Goal: Task Accomplishment & Management: Use online tool/utility

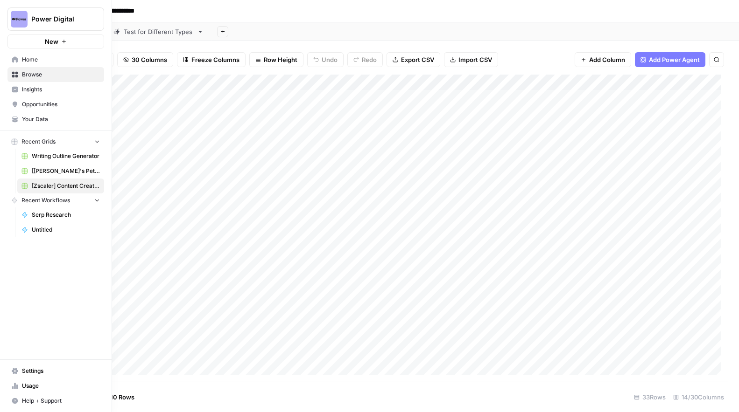
click at [60, 143] on button "Recent Grids" at bounding box center [55, 142] width 97 height 14
click at [58, 74] on span "Browse" at bounding box center [61, 74] width 78 height 8
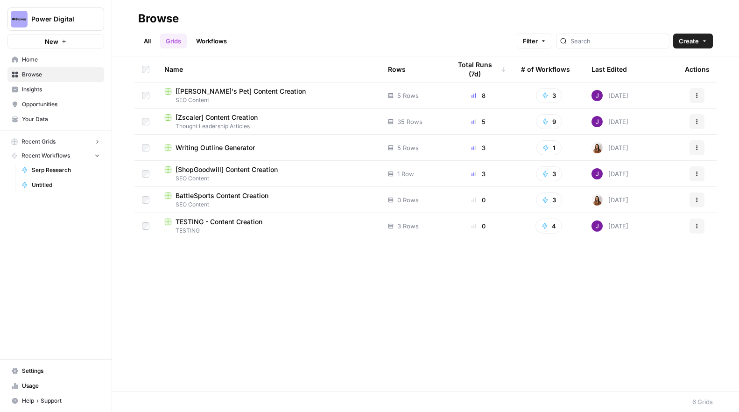
click at [230, 167] on span "[ShopGoodwill] Content Creation" at bounding box center [226, 169] width 102 height 9
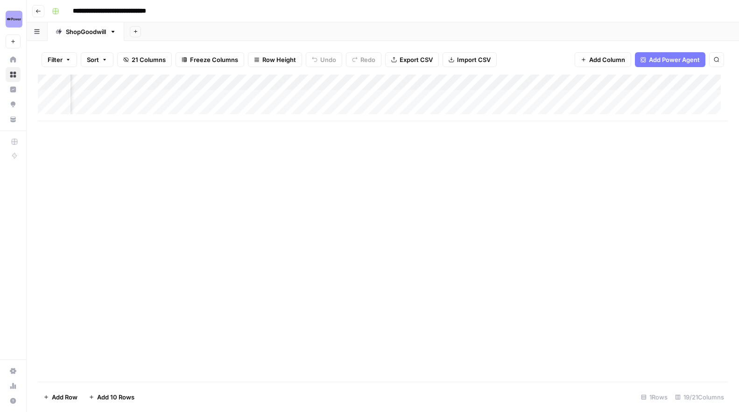
scroll to position [0, 1097]
click at [470, 99] on div "Add Column" at bounding box center [383, 98] width 690 height 47
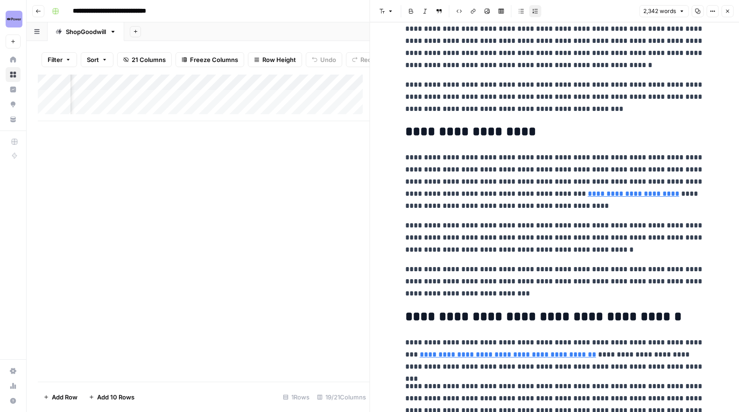
scroll to position [2756, 0]
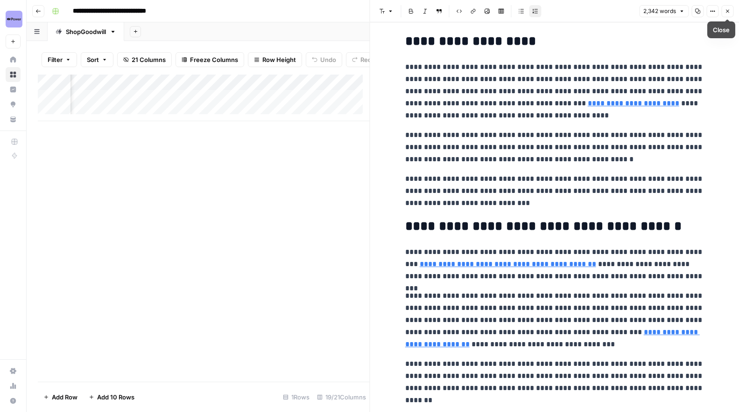
click at [731, 10] on button "Close" at bounding box center [727, 11] width 12 height 12
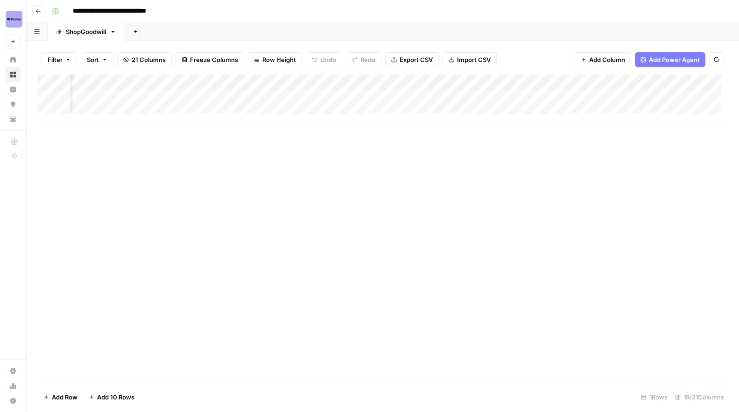
scroll to position [0, 863]
click at [437, 98] on div "Add Column" at bounding box center [383, 98] width 690 height 47
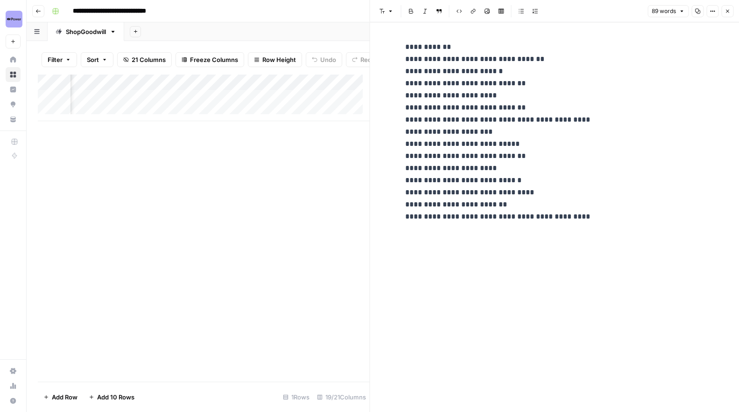
click at [725, 7] on button "Close" at bounding box center [727, 11] width 12 height 12
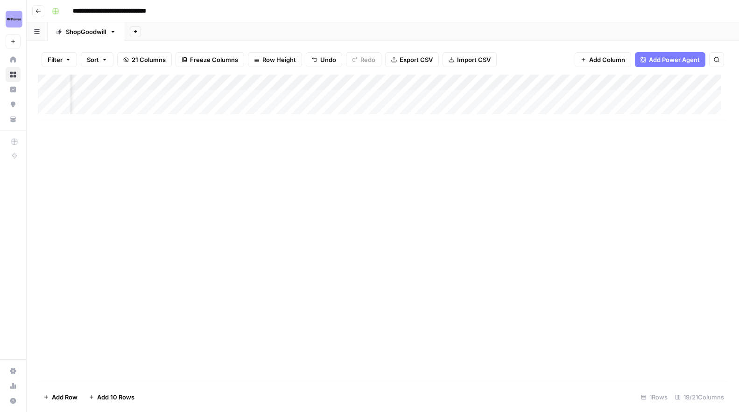
scroll to position [0, 648]
click at [330, 100] on div "Add Column" at bounding box center [383, 98] width 690 height 47
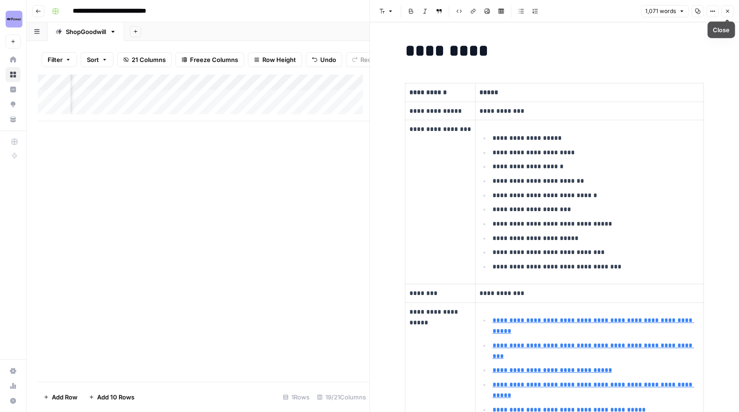
click at [725, 9] on icon "button" at bounding box center [727, 11] width 6 height 6
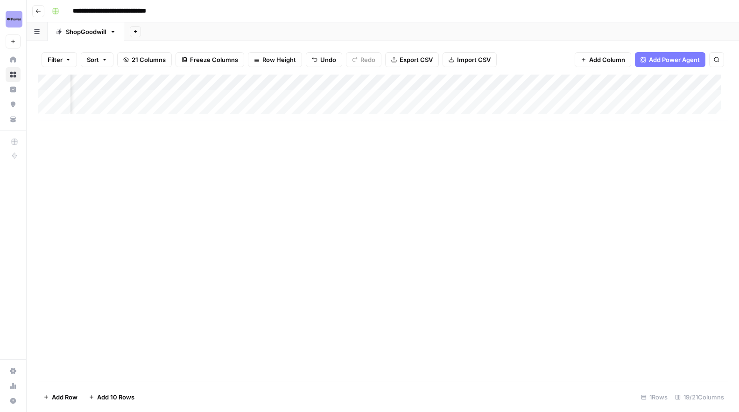
scroll to position [0, 940]
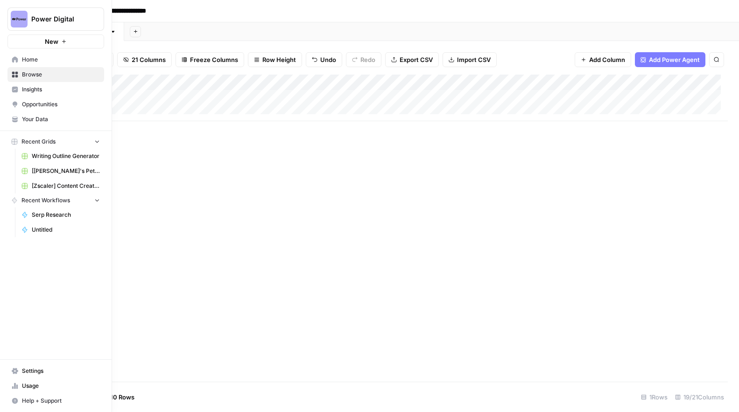
click at [21, 75] on link "Browse" at bounding box center [55, 74] width 97 height 15
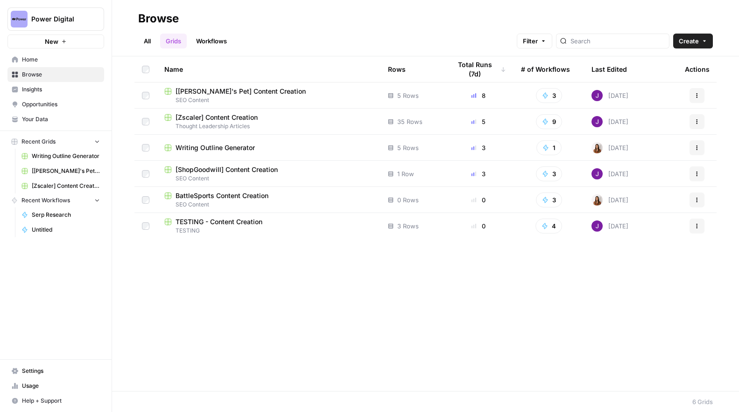
click at [256, 173] on span "[ShopGoodwill] Content Creation" at bounding box center [226, 169] width 102 height 9
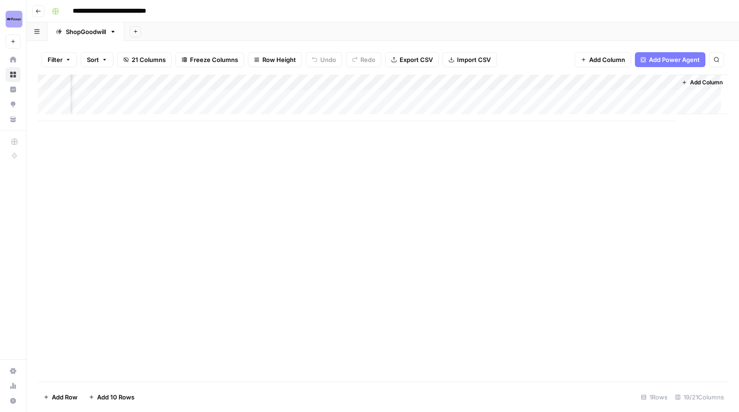
scroll to position [0, 1159]
click at [666, 97] on div "Add Column" at bounding box center [383, 98] width 690 height 47
click at [657, 98] on div "Add Column" at bounding box center [383, 98] width 690 height 47
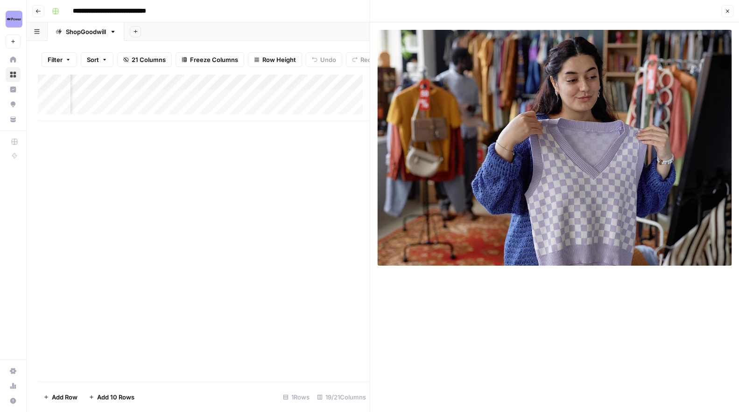
click at [729, 10] on icon "button" at bounding box center [727, 11] width 6 height 6
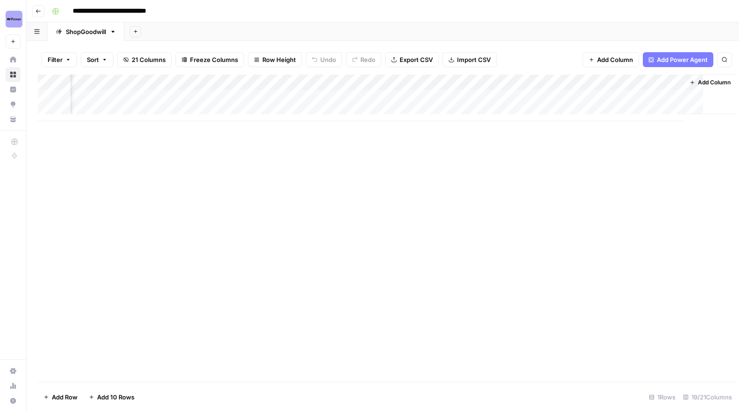
scroll to position [0, 1148]
